Goal: Find contact information: Find contact information

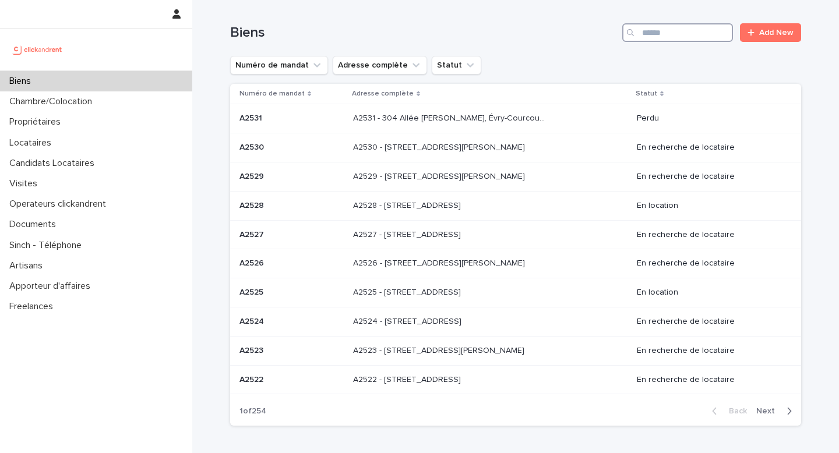
click at [672, 27] on input "Search" at bounding box center [677, 32] width 111 height 19
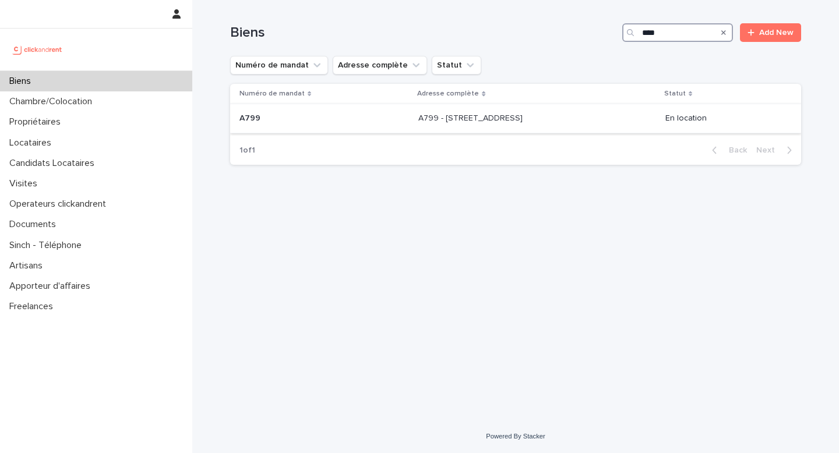
type input "****"
click at [660, 119] on td "A799 - [STREET_ADDRESS] - [STREET_ADDRESS]" at bounding box center [536, 118] width 246 height 29
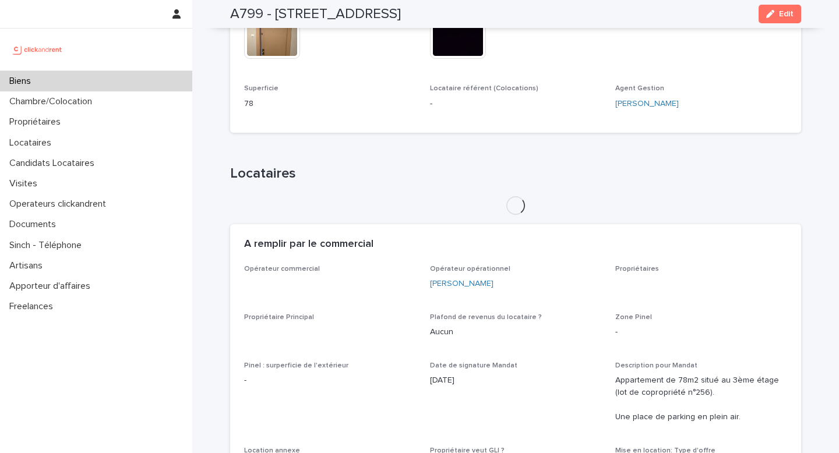
scroll to position [427, 0]
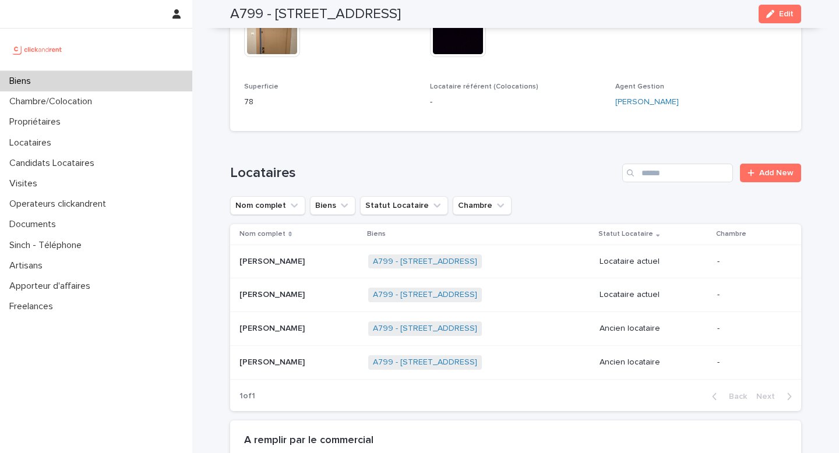
click at [539, 317] on td "A799 - [STREET_ADDRESS] + 0" at bounding box center [478, 329] width 231 height 34
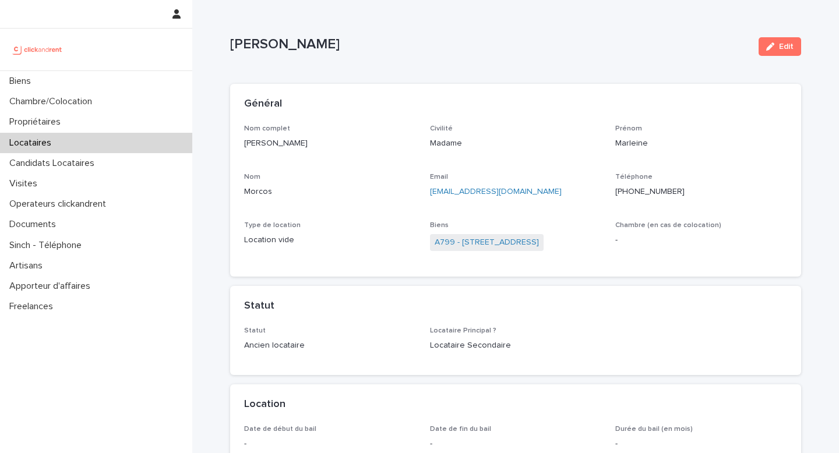
click at [636, 191] on ringoverc2c-number-84e06f14122c "[PHONE_NUMBER]" at bounding box center [649, 192] width 69 height 8
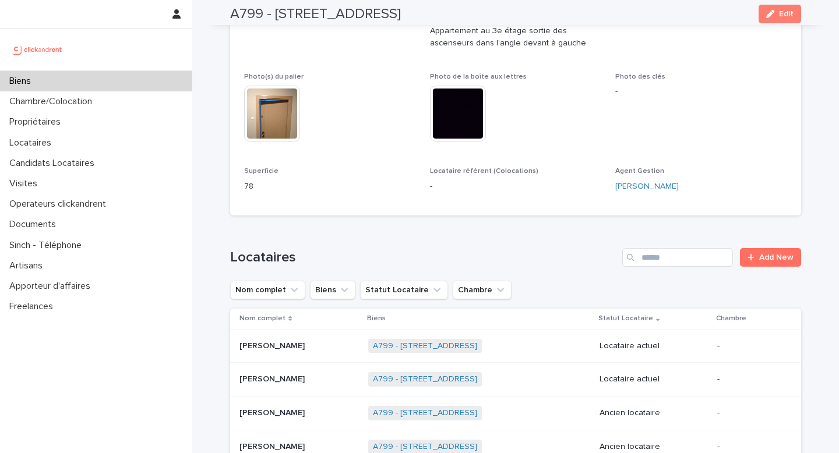
scroll to position [537, 0]
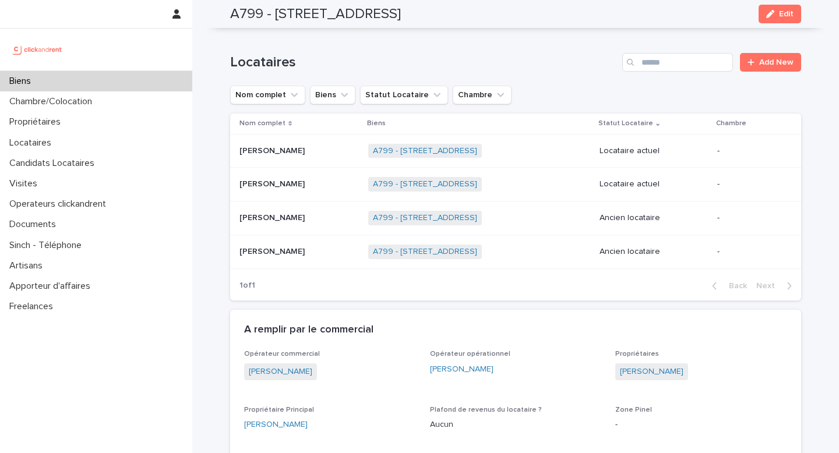
click at [273, 241] on td "[PERSON_NAME]" at bounding box center [296, 252] width 133 height 34
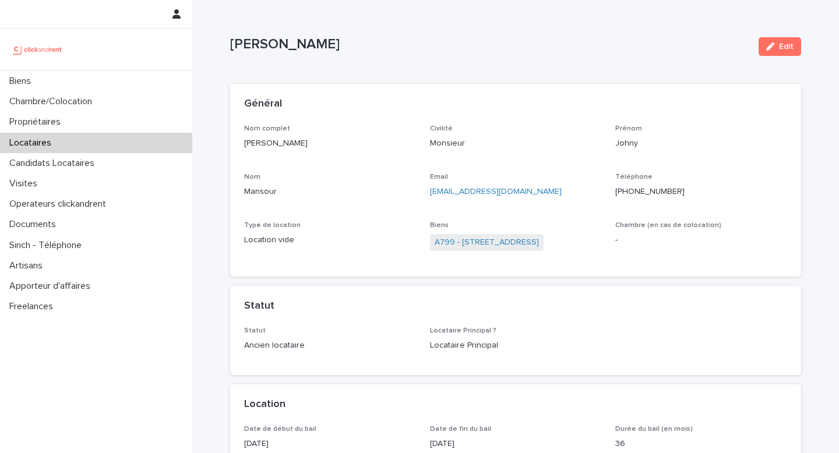
click at [638, 190] on ringoverc2c-number-84e06f14122c "[PHONE_NUMBER]" at bounding box center [649, 192] width 69 height 8
click at [461, 239] on link "A799 - [STREET_ADDRESS]" at bounding box center [486, 242] width 104 height 12
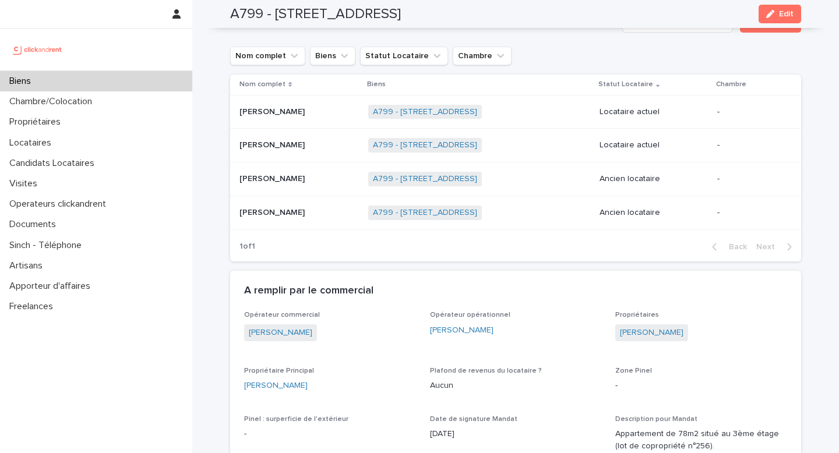
scroll to position [580, 0]
